Goal: Task Accomplishment & Management: Use online tool/utility

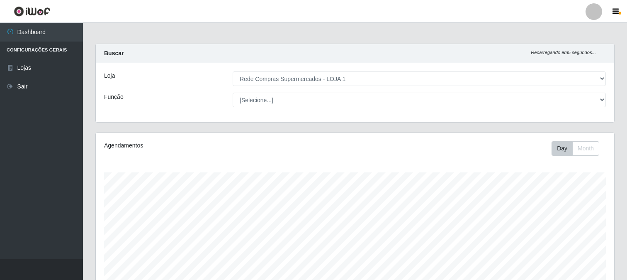
select select "158"
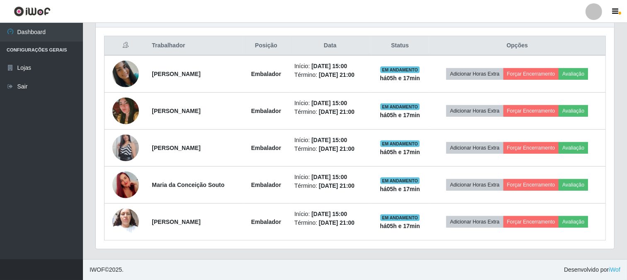
click at [549, 72] on button "Forçar Encerramento" at bounding box center [531, 74] width 56 height 12
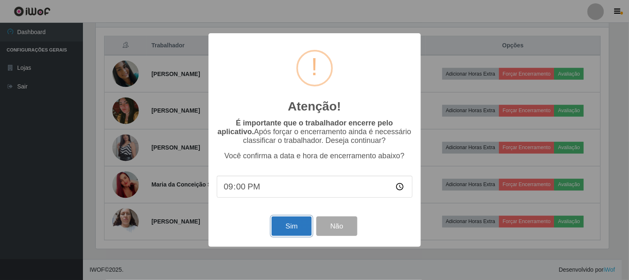
click at [289, 229] on button "Sim" at bounding box center [292, 225] width 40 height 19
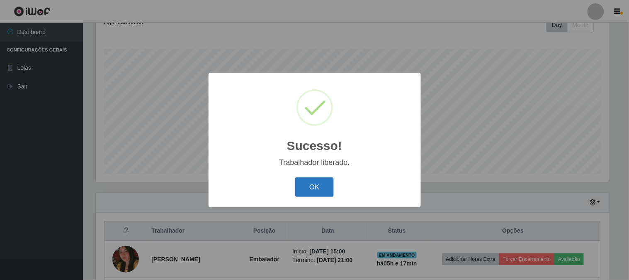
click at [316, 187] on button "OK" at bounding box center [314, 186] width 39 height 19
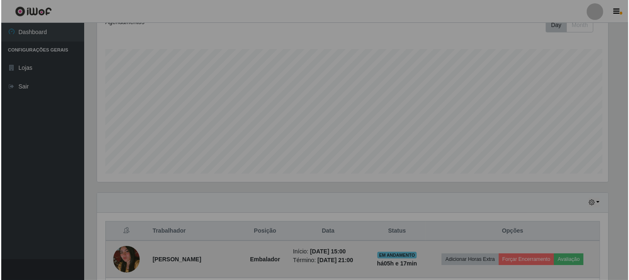
scroll to position [172, 518]
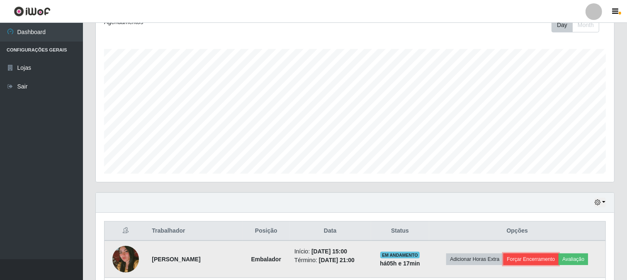
click at [544, 257] on button "Forçar Encerramento" at bounding box center [531, 259] width 56 height 12
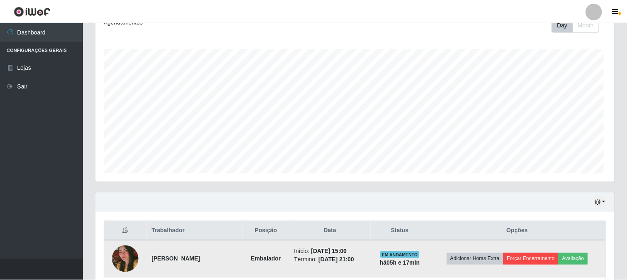
scroll to position [172, 513]
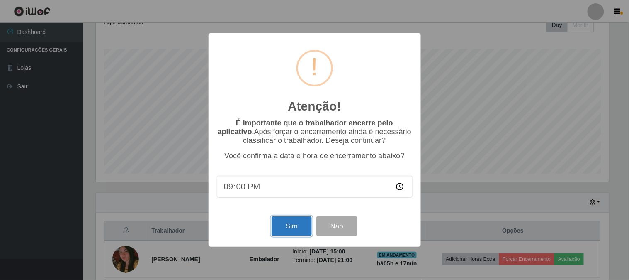
click at [292, 226] on button "Sim" at bounding box center [292, 225] width 40 height 19
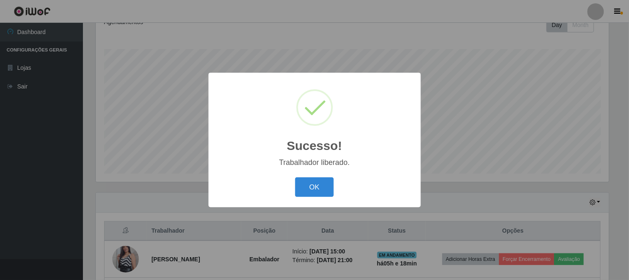
drag, startPoint x: 314, startPoint y: 180, endPoint x: 418, endPoint y: 226, distance: 113.1
click at [318, 185] on button "OK" at bounding box center [314, 186] width 39 height 19
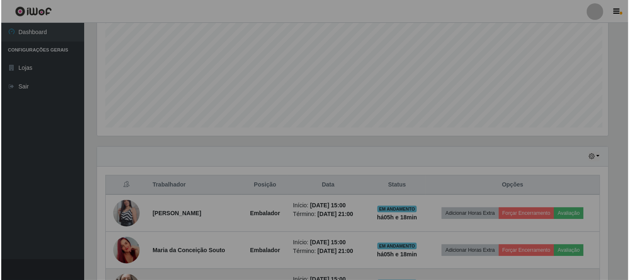
scroll to position [234, 0]
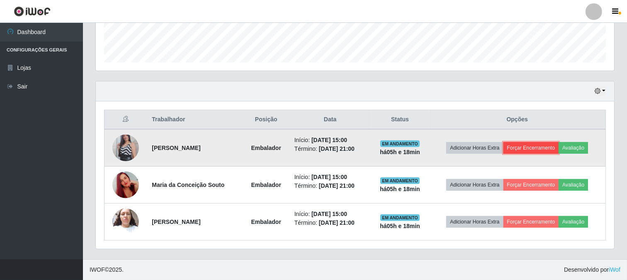
click at [540, 146] on button "Forçar Encerramento" at bounding box center [531, 148] width 56 height 12
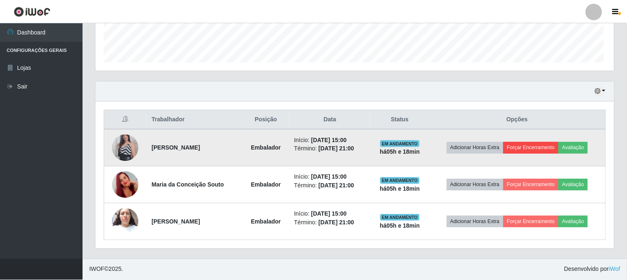
scroll to position [172, 513]
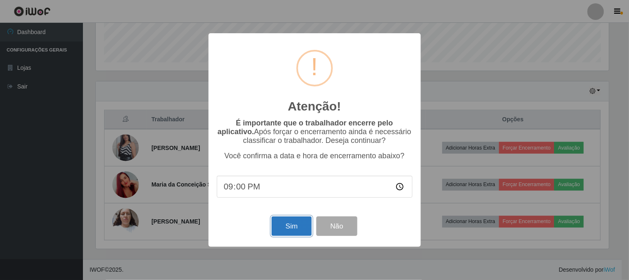
click at [297, 226] on button "Sim" at bounding box center [292, 225] width 40 height 19
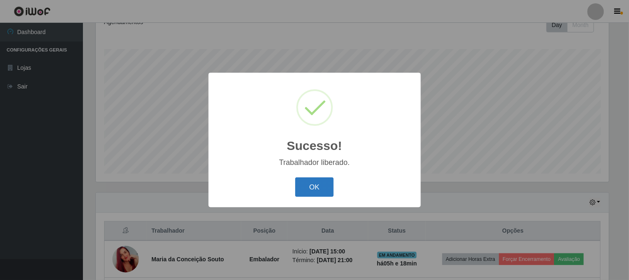
click at [331, 178] on button "OK" at bounding box center [314, 186] width 39 height 19
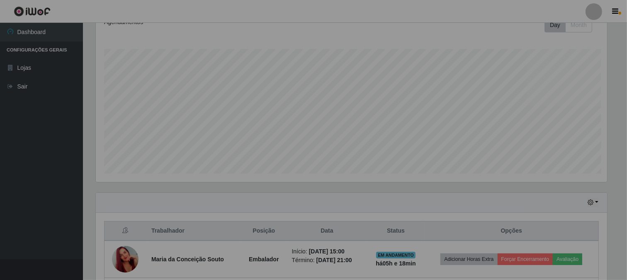
scroll to position [172, 518]
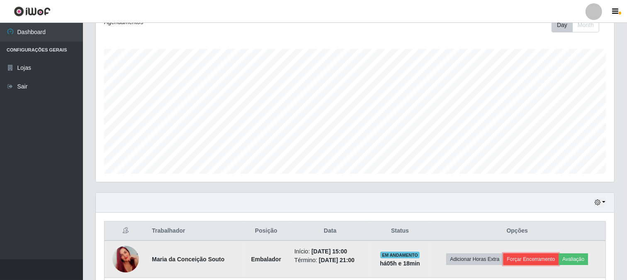
click at [542, 255] on button "Forçar Encerramento" at bounding box center [531, 259] width 56 height 12
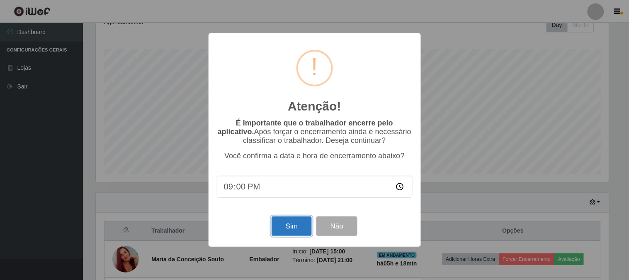
click at [307, 226] on button "Sim" at bounding box center [292, 225] width 40 height 19
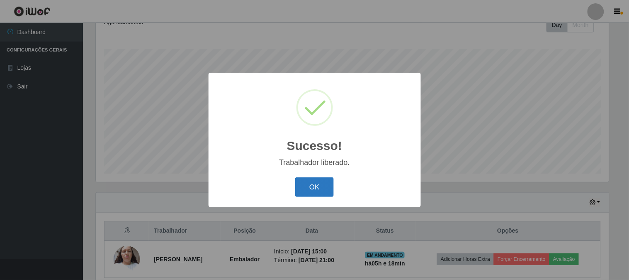
click at [325, 191] on button "OK" at bounding box center [314, 186] width 39 height 19
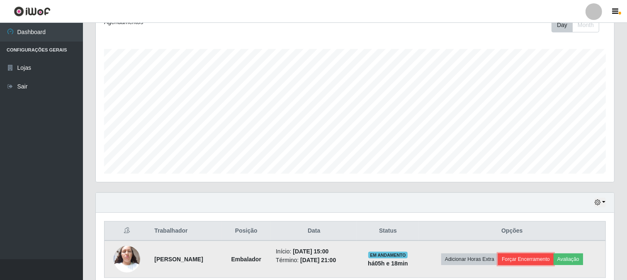
click at [536, 262] on button "Forçar Encerramento" at bounding box center [526, 259] width 56 height 12
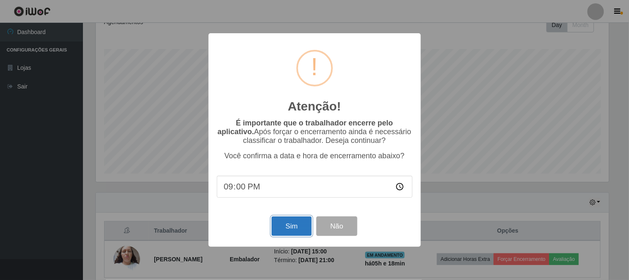
click at [310, 228] on button "Sim" at bounding box center [292, 225] width 40 height 19
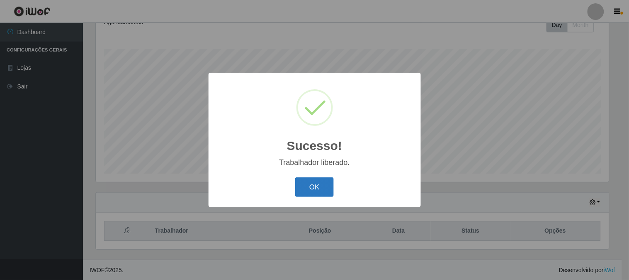
click at [308, 180] on button "OK" at bounding box center [314, 186] width 39 height 19
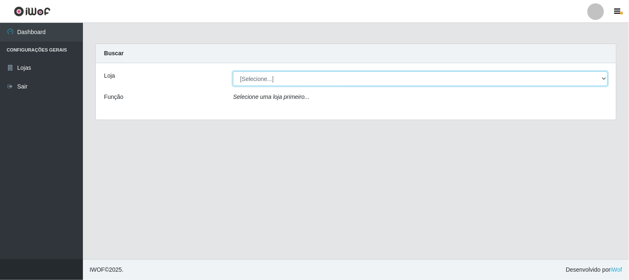
click at [274, 76] on select "[Selecione...] Rede Compras Supermercados - LOJA 1" at bounding box center [420, 78] width 375 height 15
select select "158"
click at [233, 71] on select "[Selecione...] Rede Compras Supermercados - LOJA 1" at bounding box center [420, 78] width 375 height 15
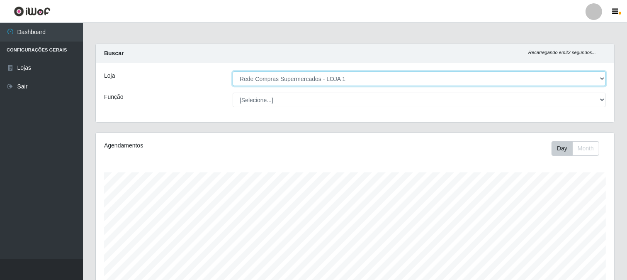
scroll to position [123, 0]
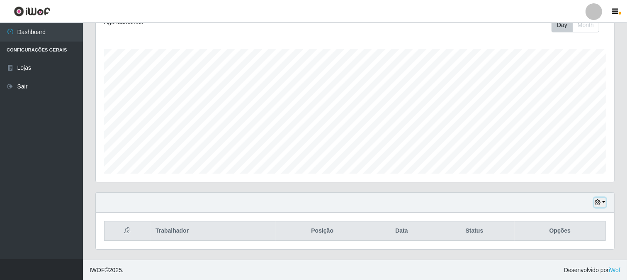
click at [603, 201] on button "button" at bounding box center [600, 202] width 12 height 10
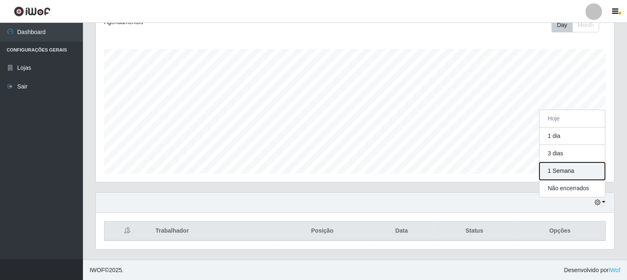
click at [569, 171] on button "1 Semana" at bounding box center [573, 170] width 66 height 17
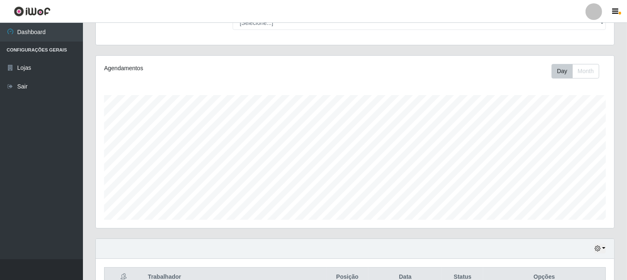
scroll to position [169, 0]
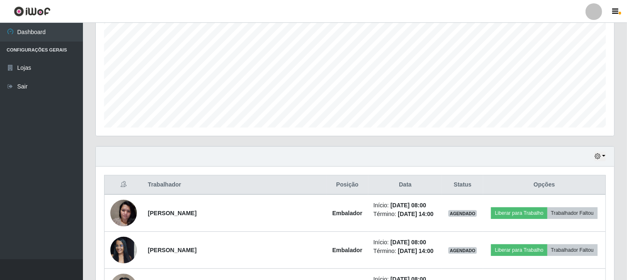
click at [607, 156] on div "Hoje 1 dia 3 dias 1 Semana Não encerrados" at bounding box center [355, 156] width 518 height 20
click at [606, 155] on div "Hoje 1 dia 3 dias 1 Semana Não encerrados" at bounding box center [355, 156] width 518 height 20
click at [604, 156] on button "button" at bounding box center [600, 156] width 12 height 10
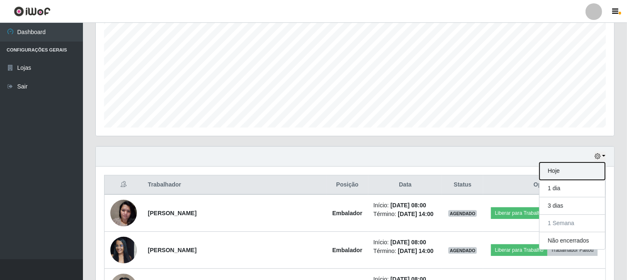
click at [554, 173] on button "Hoje" at bounding box center [573, 170] width 66 height 17
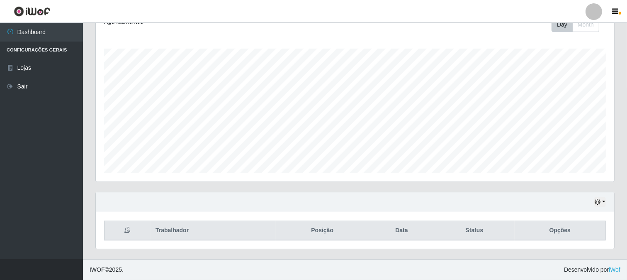
scroll to position [123, 0]
